Goal: Check status

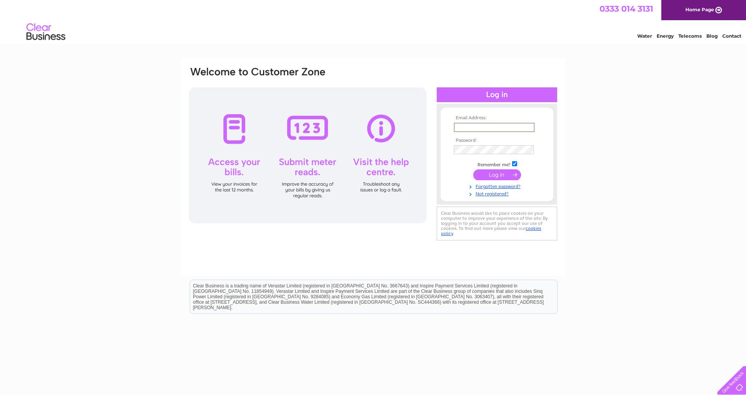
type input "[PERSON_NAME][EMAIL_ADDRESS][DOMAIN_NAME]"
drag, startPoint x: 545, startPoint y: 173, endPoint x: 518, endPoint y: 172, distance: 27.6
click at [545, 173] on form "Email Address: william@theroyalfishbar.co.uk Password: Forgotten password?" at bounding box center [497, 155] width 113 height 81
click at [498, 175] on input "submit" at bounding box center [498, 174] width 48 height 11
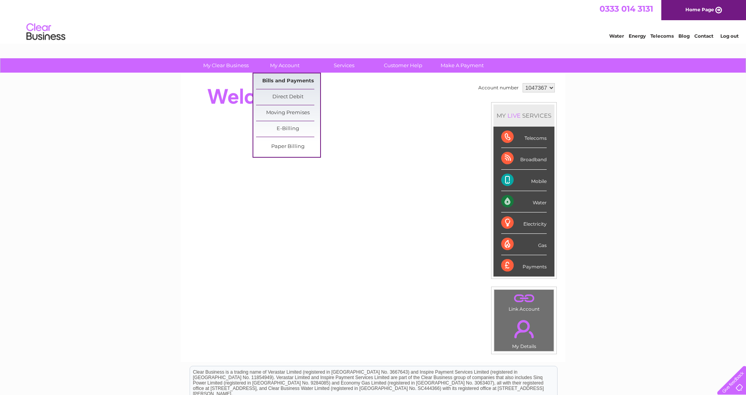
click at [297, 81] on link "Bills and Payments" at bounding box center [288, 81] width 64 height 16
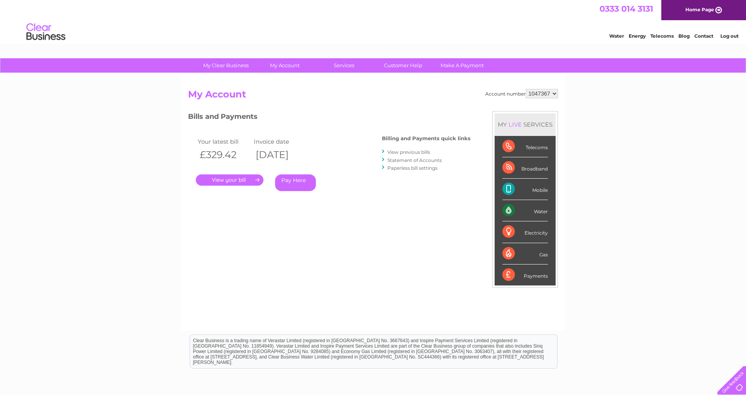
click at [226, 178] on link "." at bounding box center [230, 180] width 68 height 11
